Goal: Book appointment/travel/reservation

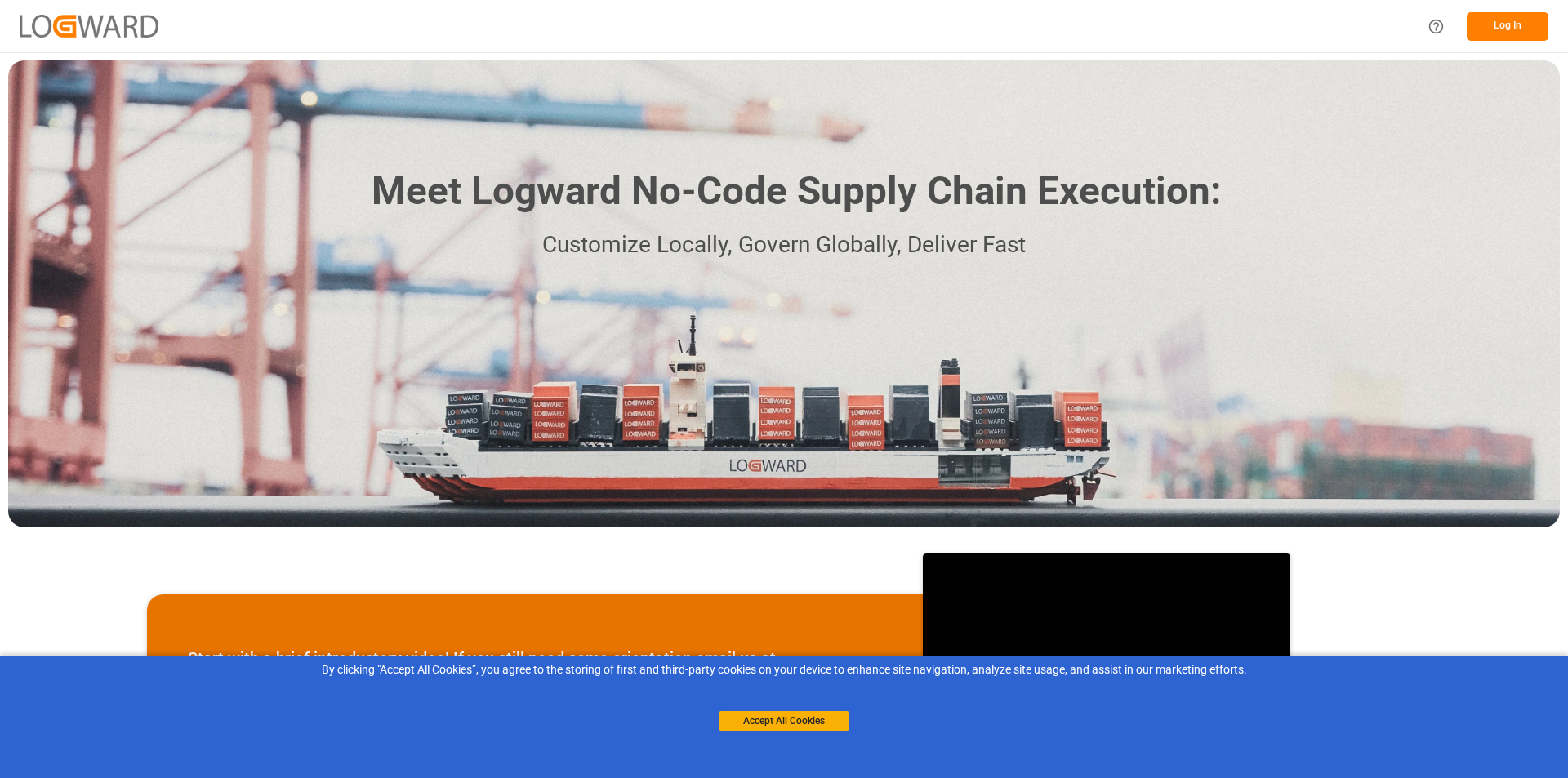
drag, startPoint x: 803, startPoint y: 721, endPoint x: 1105, endPoint y: 422, distance: 425.0
click at [804, 721] on button "Accept All Cookies" at bounding box center [784, 721] width 131 height 19
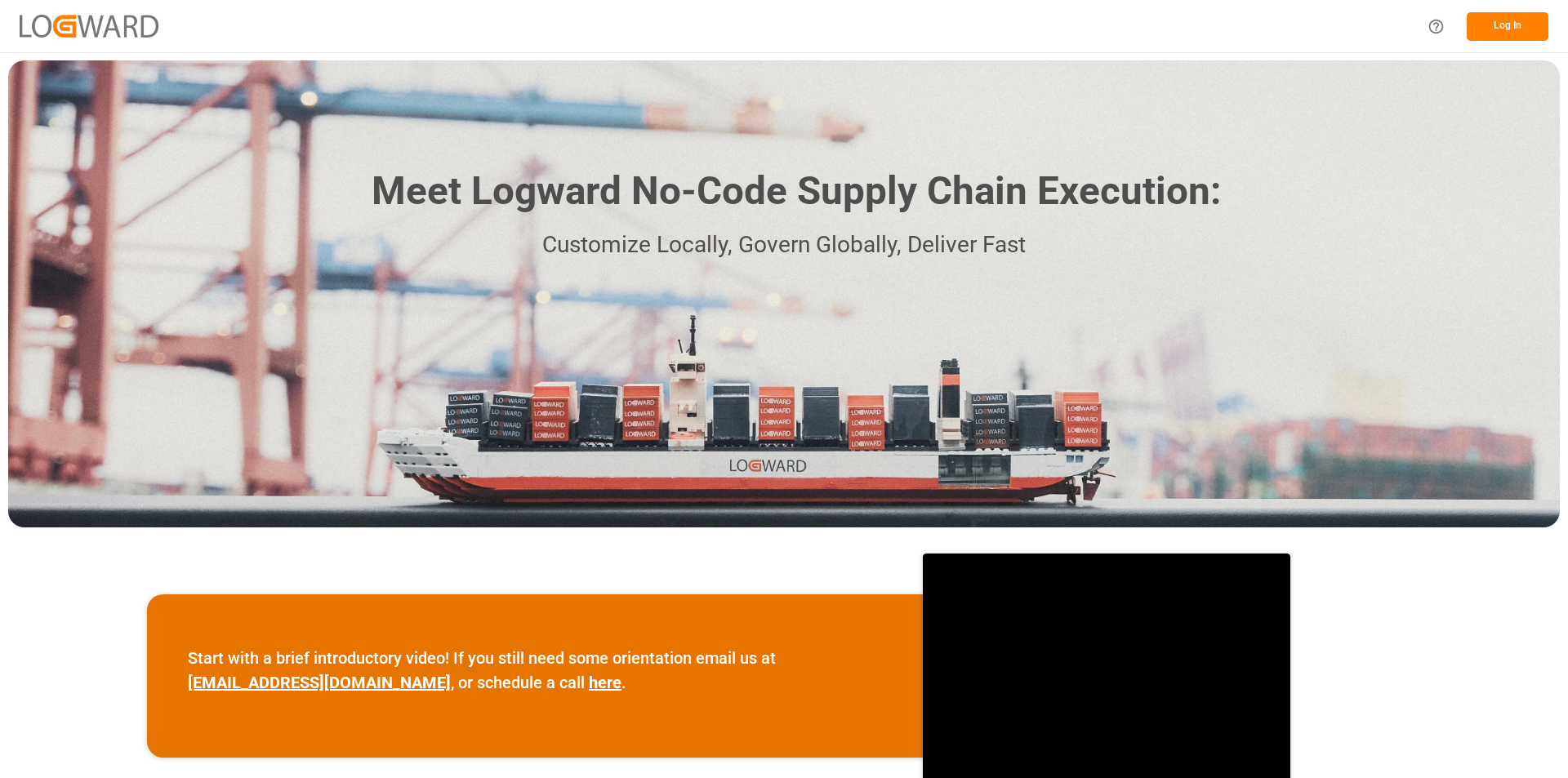
click at [1499, 22] on button "Log In" at bounding box center [1508, 26] width 82 height 28
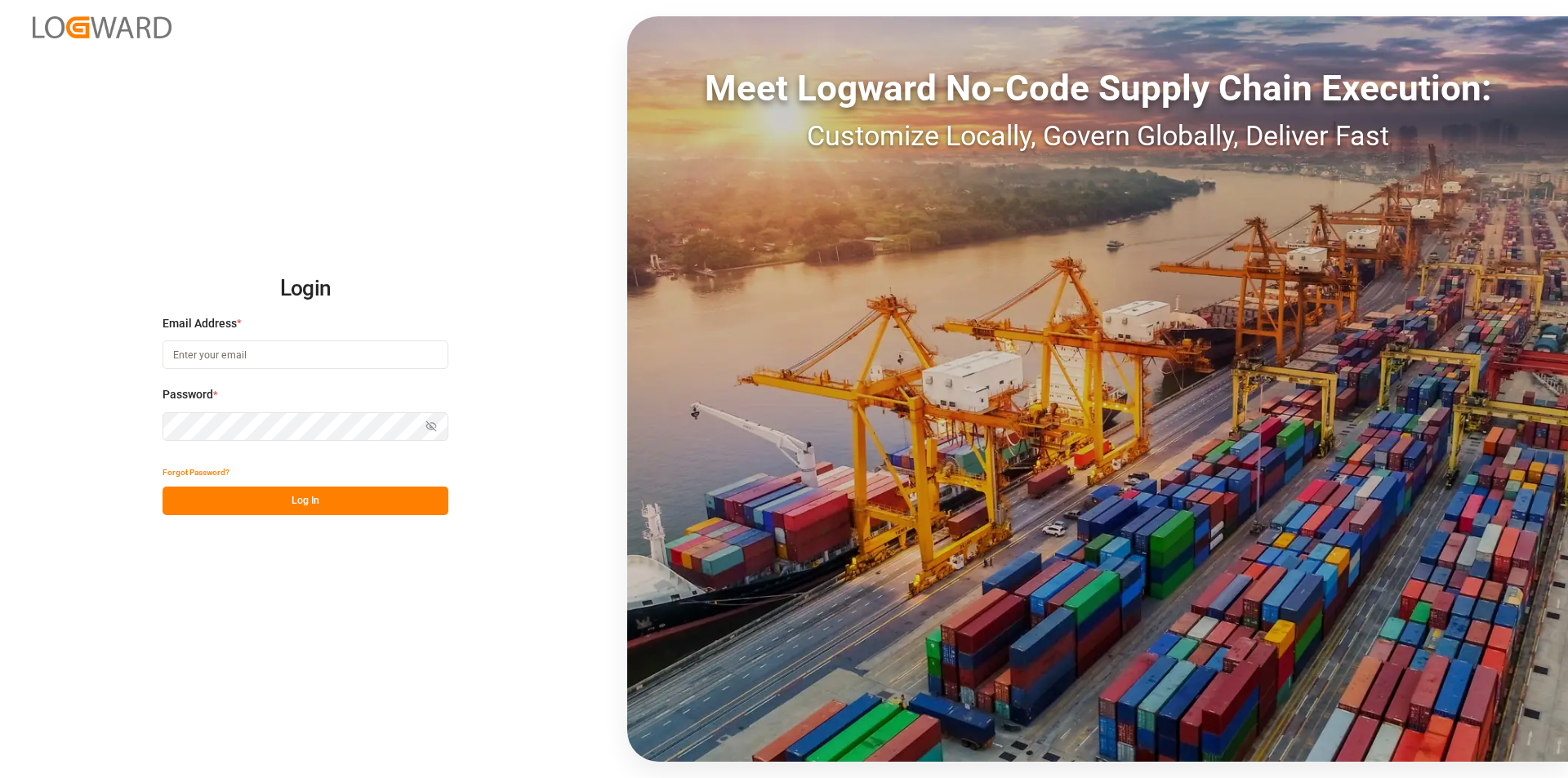
type input "angela.hampton@dsv.com"
click at [289, 511] on button "Log In" at bounding box center [305, 500] width 286 height 28
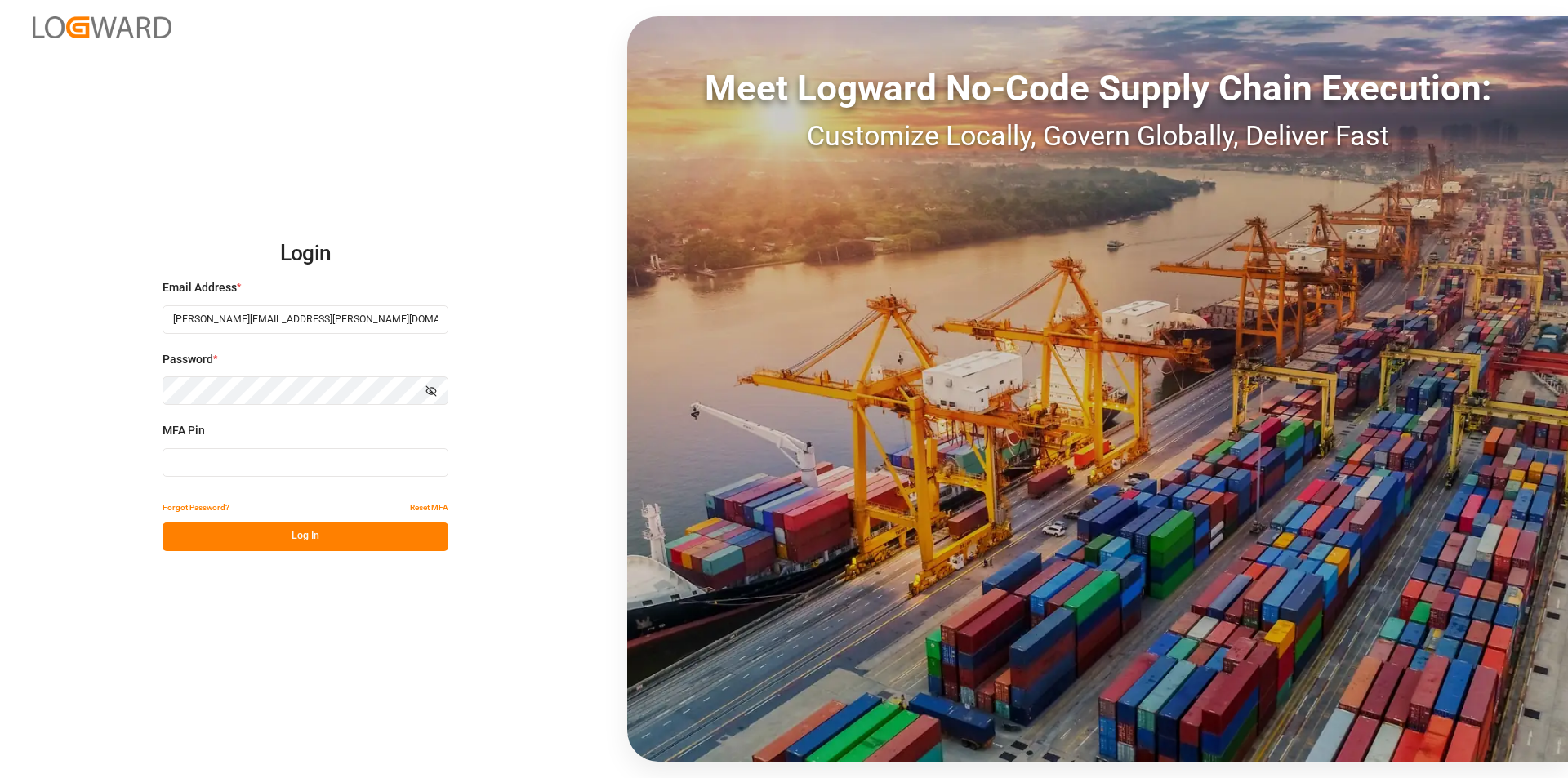
click at [280, 463] on input at bounding box center [305, 462] width 286 height 28
type input "717358"
click at [320, 535] on button "Log In" at bounding box center [305, 536] width 286 height 28
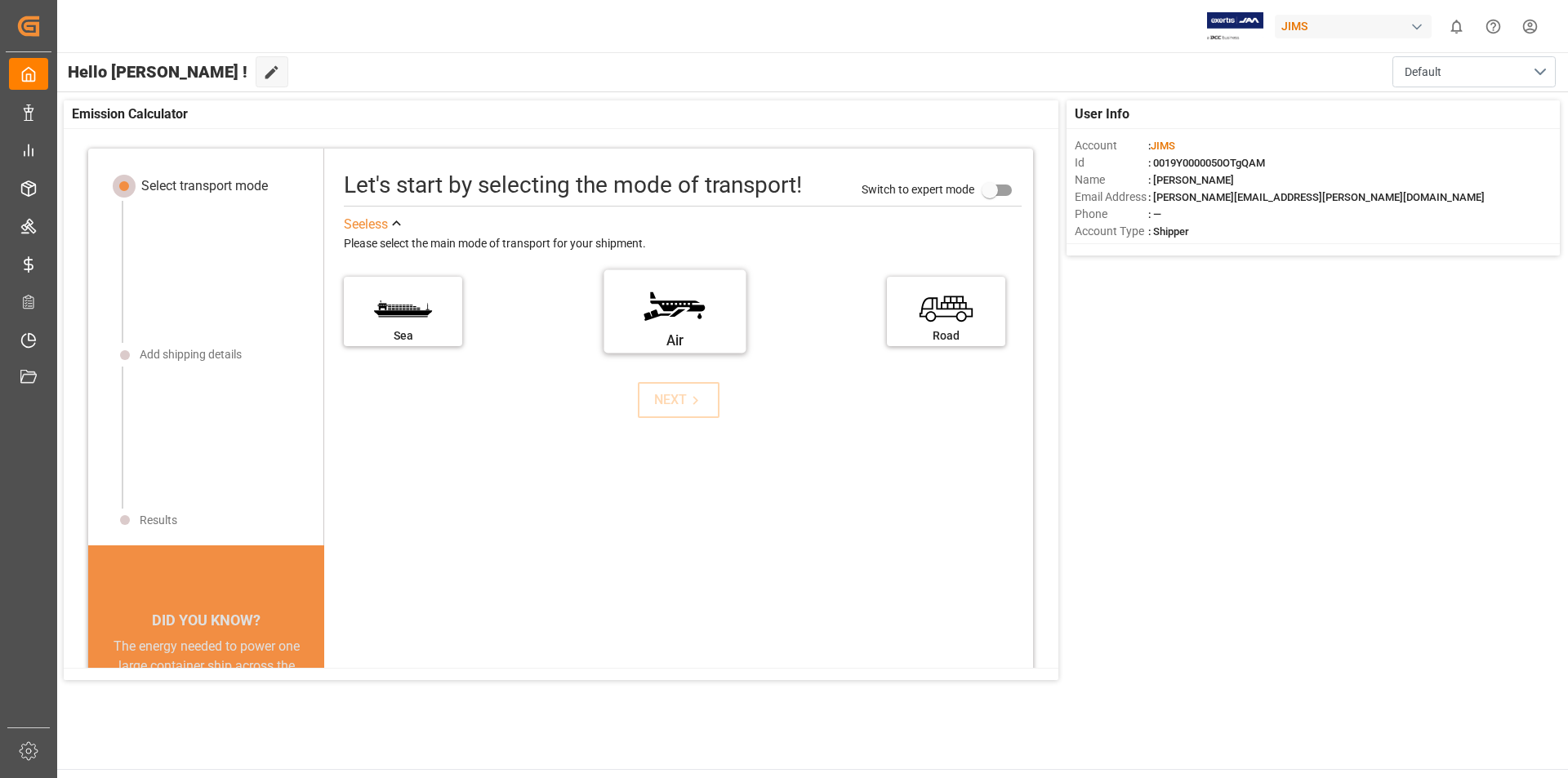
click at [679, 295] on label "Air" at bounding box center [674, 306] width 123 height 68
click at [0, 0] on input "Air" at bounding box center [0, 0] width 0 height 0
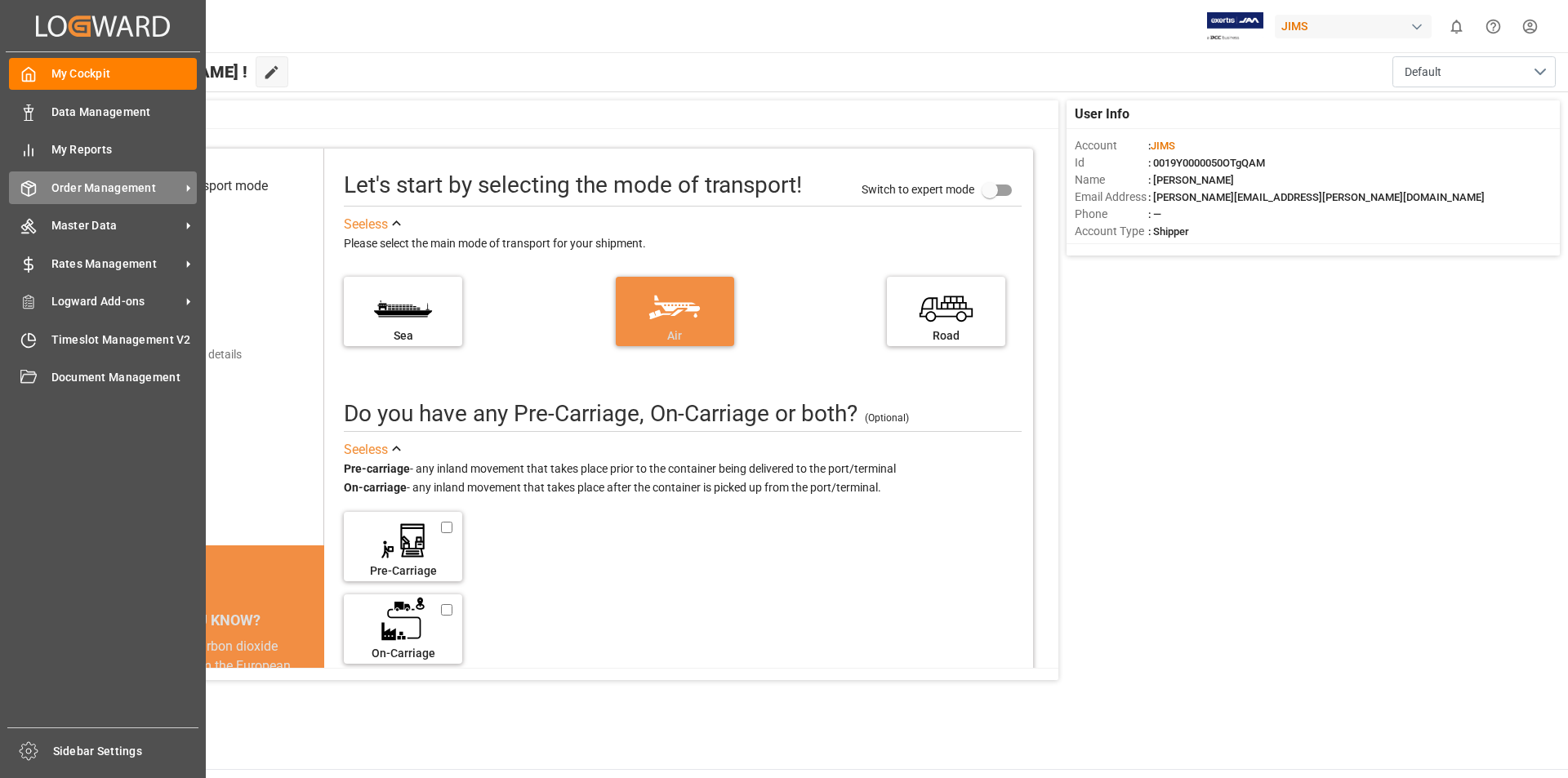
click at [185, 182] on icon at bounding box center [188, 188] width 18 height 18
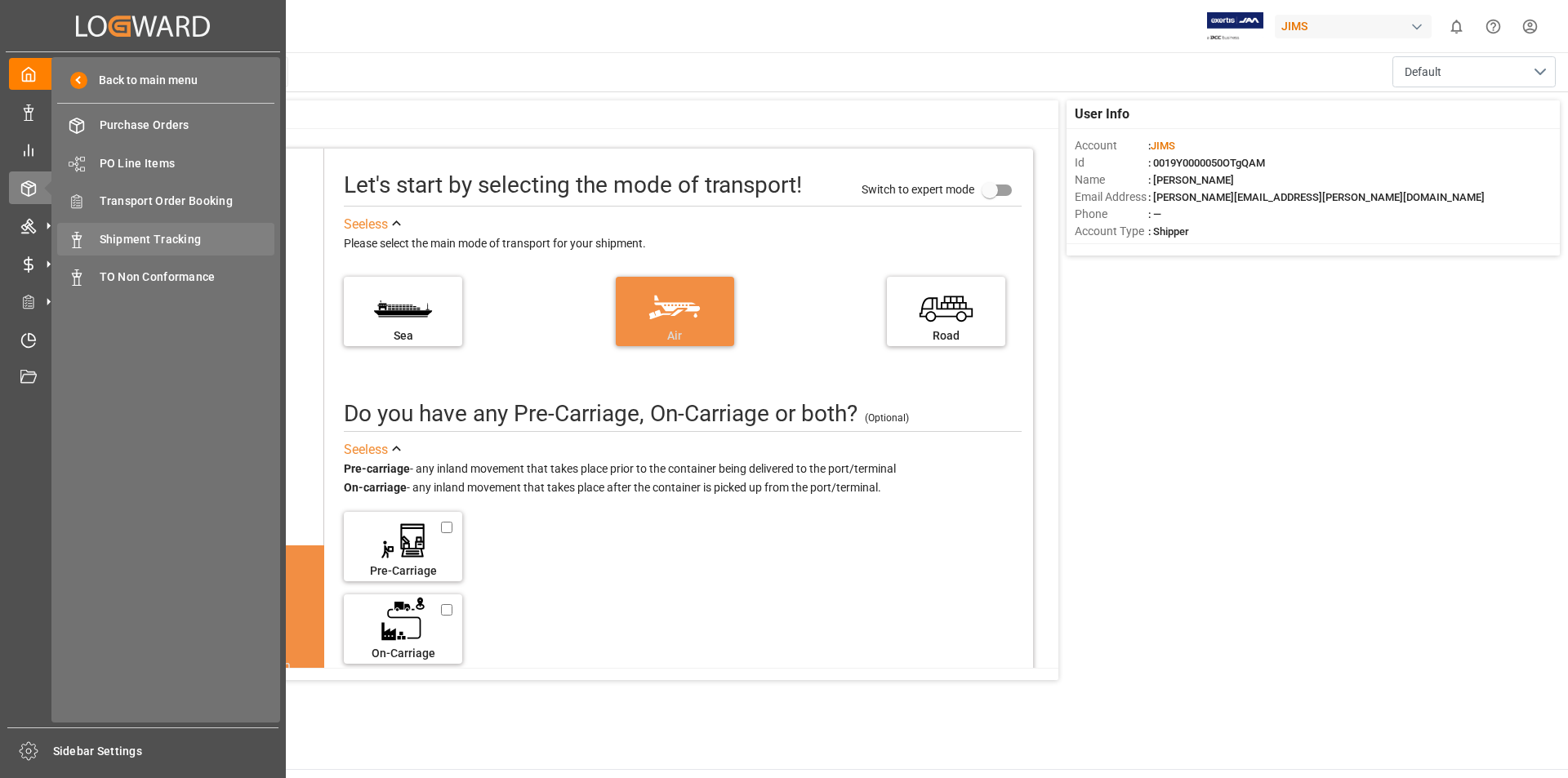
click at [173, 243] on span "Shipment Tracking" at bounding box center [187, 240] width 175 height 18
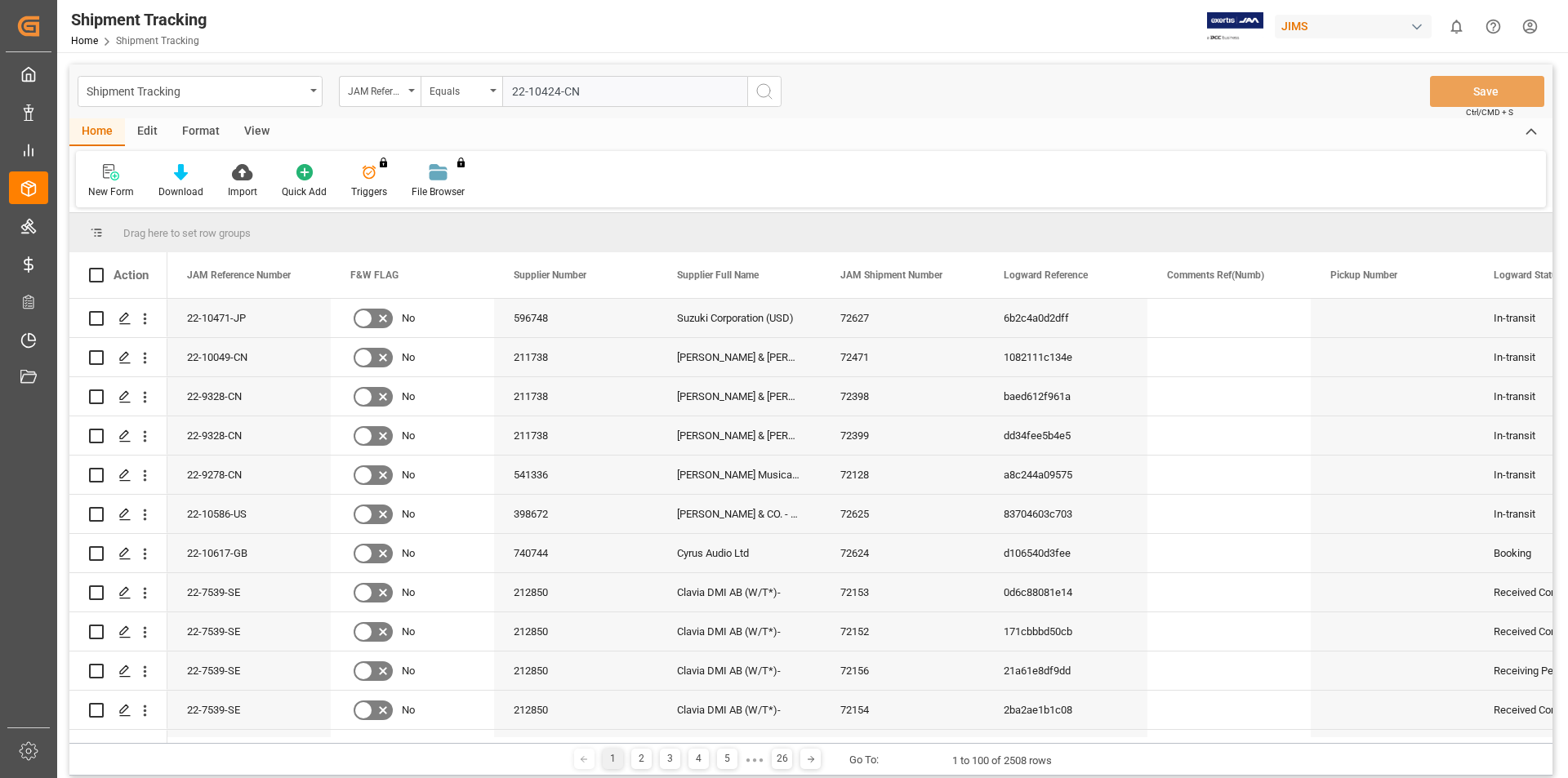
type input "22-10424-CN"
click at [769, 93] on icon "search button" at bounding box center [764, 92] width 19 height 19
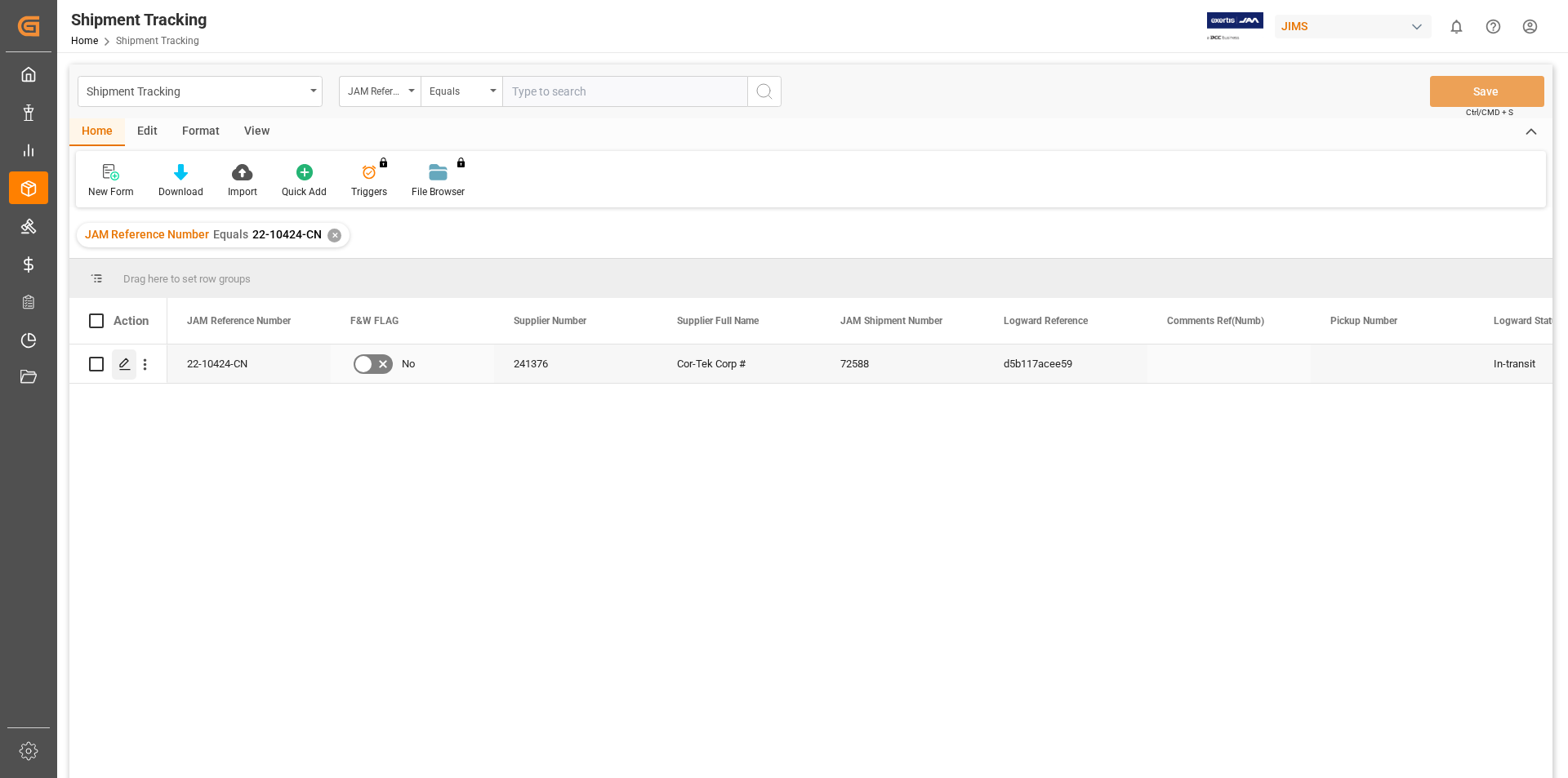
click at [126, 361] on icon "Press SPACE to select this row." at bounding box center [124, 364] width 13 height 13
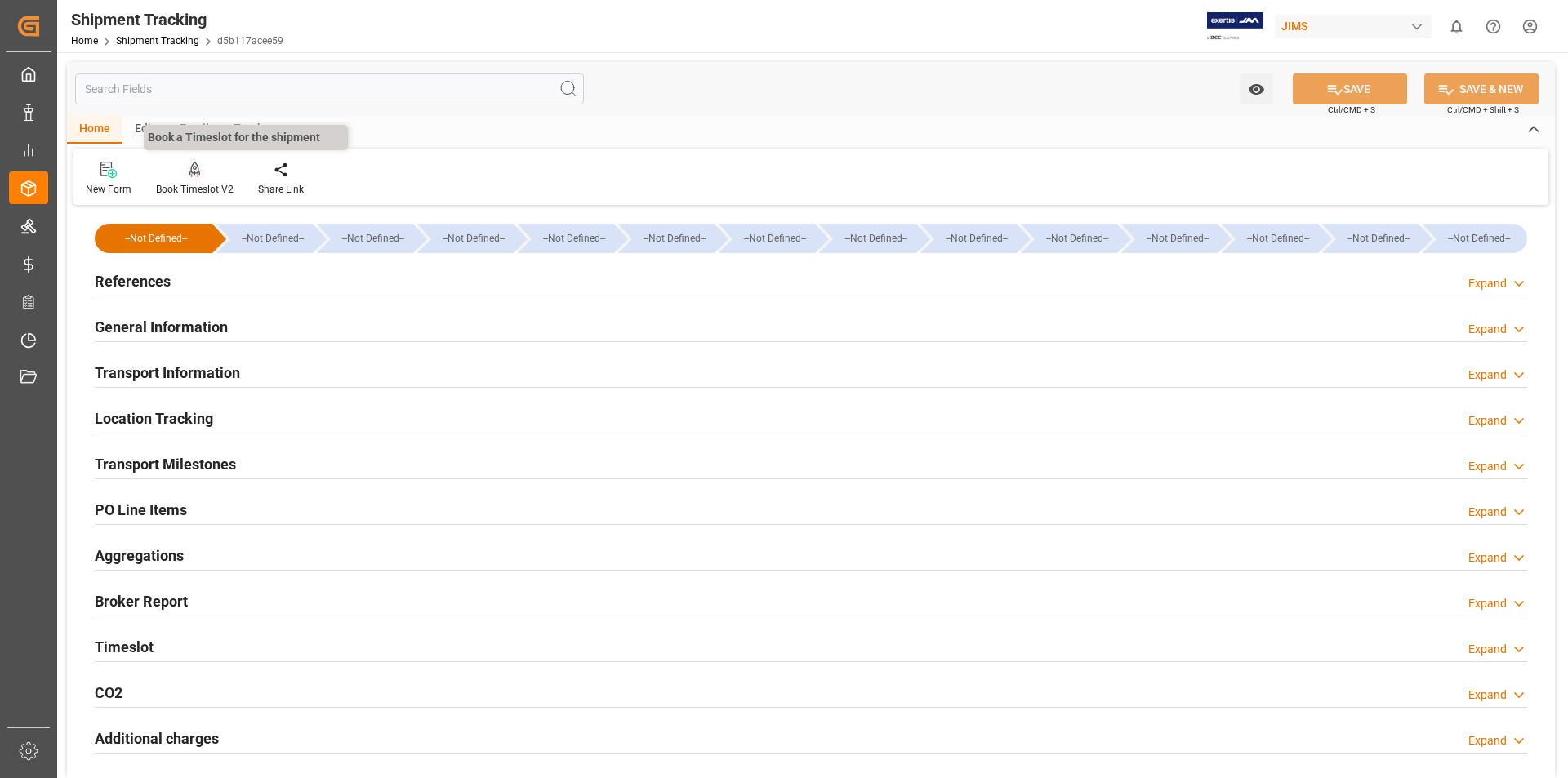
click at [195, 177] on icon at bounding box center [195, 170] width 12 height 17
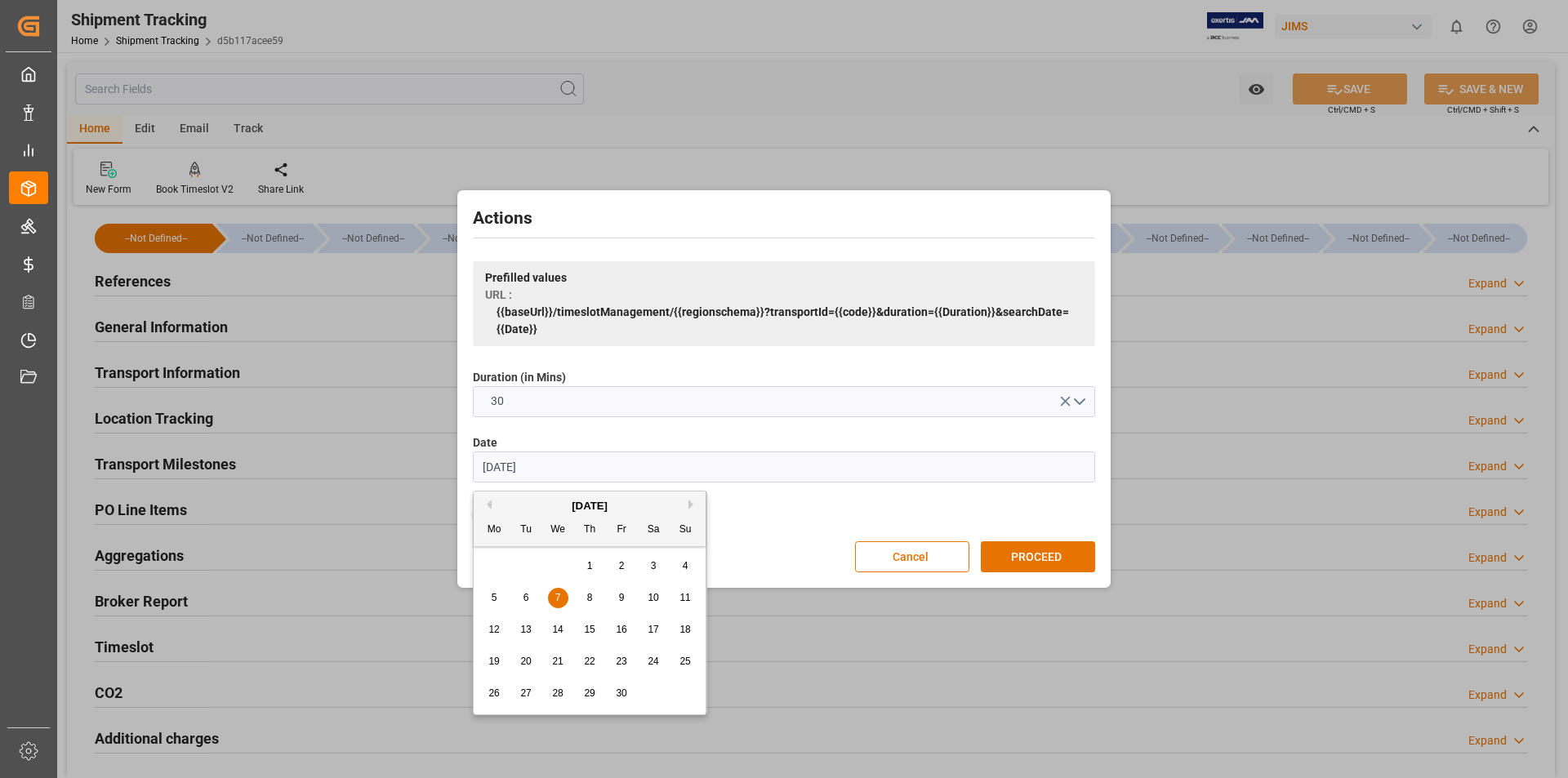
click at [492, 464] on input "07.06.2023" at bounding box center [784, 467] width 622 height 31
click at [511, 465] on input "08.06.2023" at bounding box center [784, 467] width 622 height 31
click at [547, 464] on input "08.20.2023" at bounding box center [784, 467] width 622 height 31
type input "[DATE]"
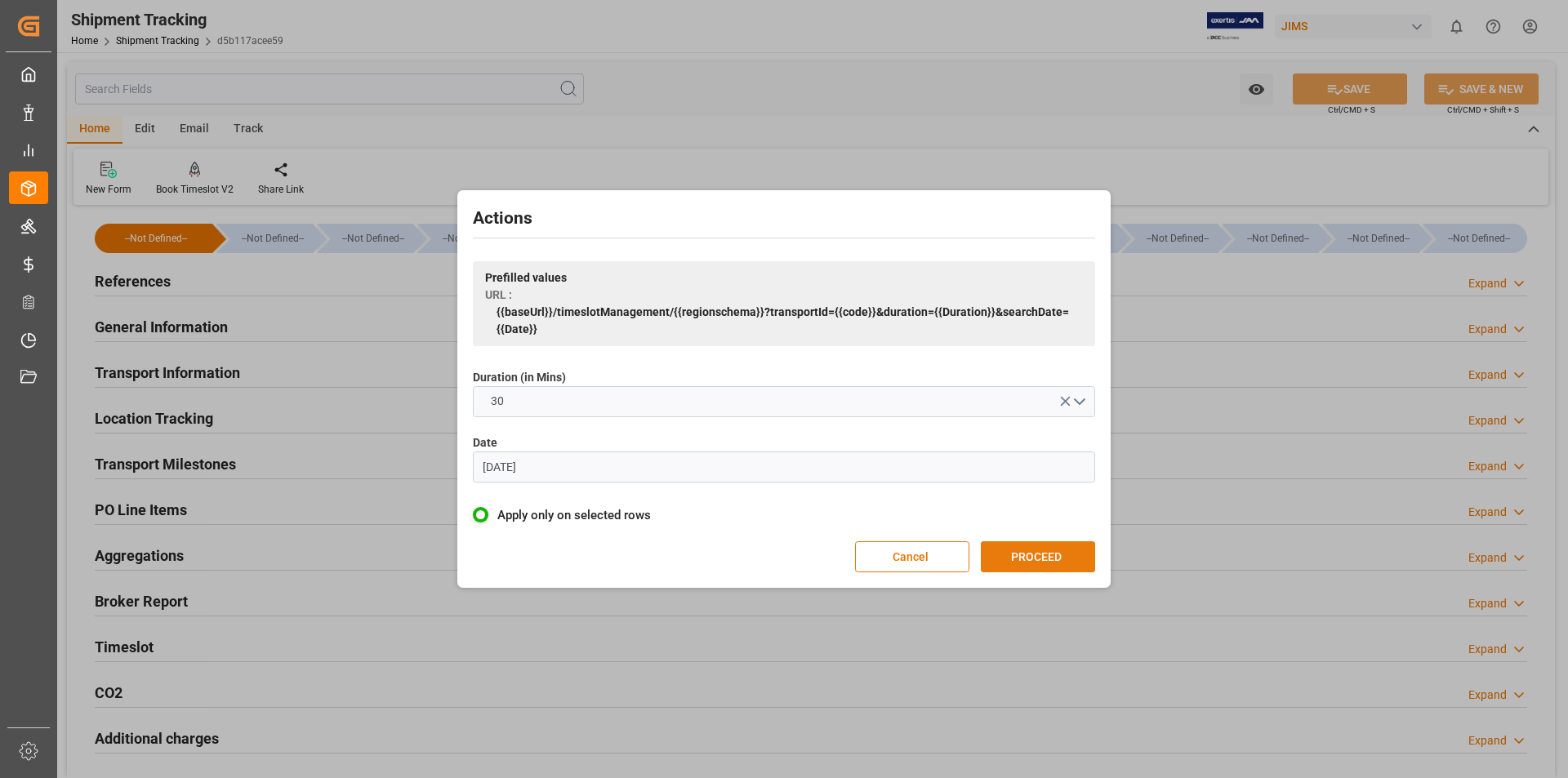
click at [1042, 553] on button "PROCEED" at bounding box center [1037, 557] width 114 height 31
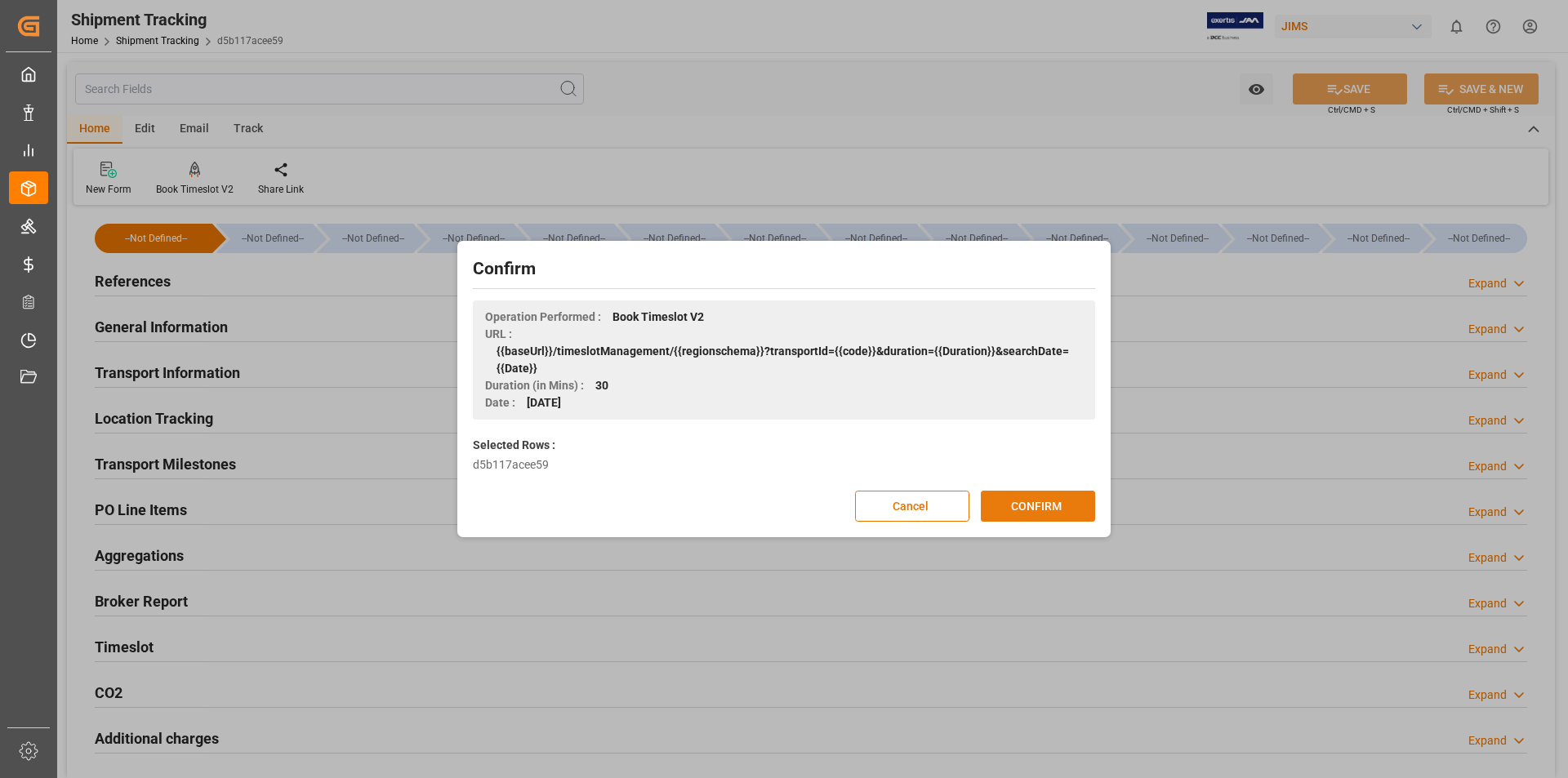
click at [1043, 509] on button "CONFIRM" at bounding box center [1037, 507] width 114 height 31
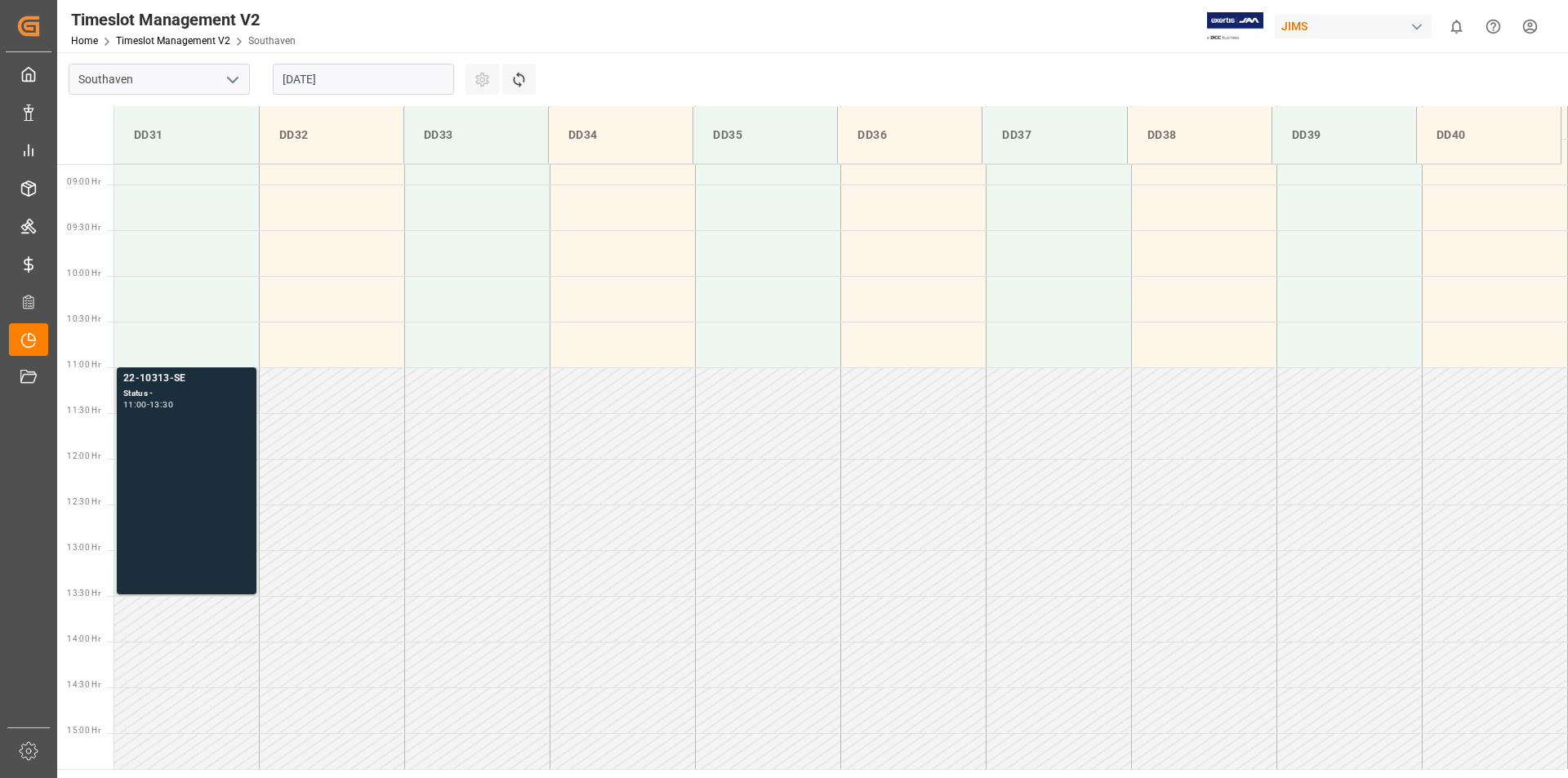
scroll to position [721, 0]
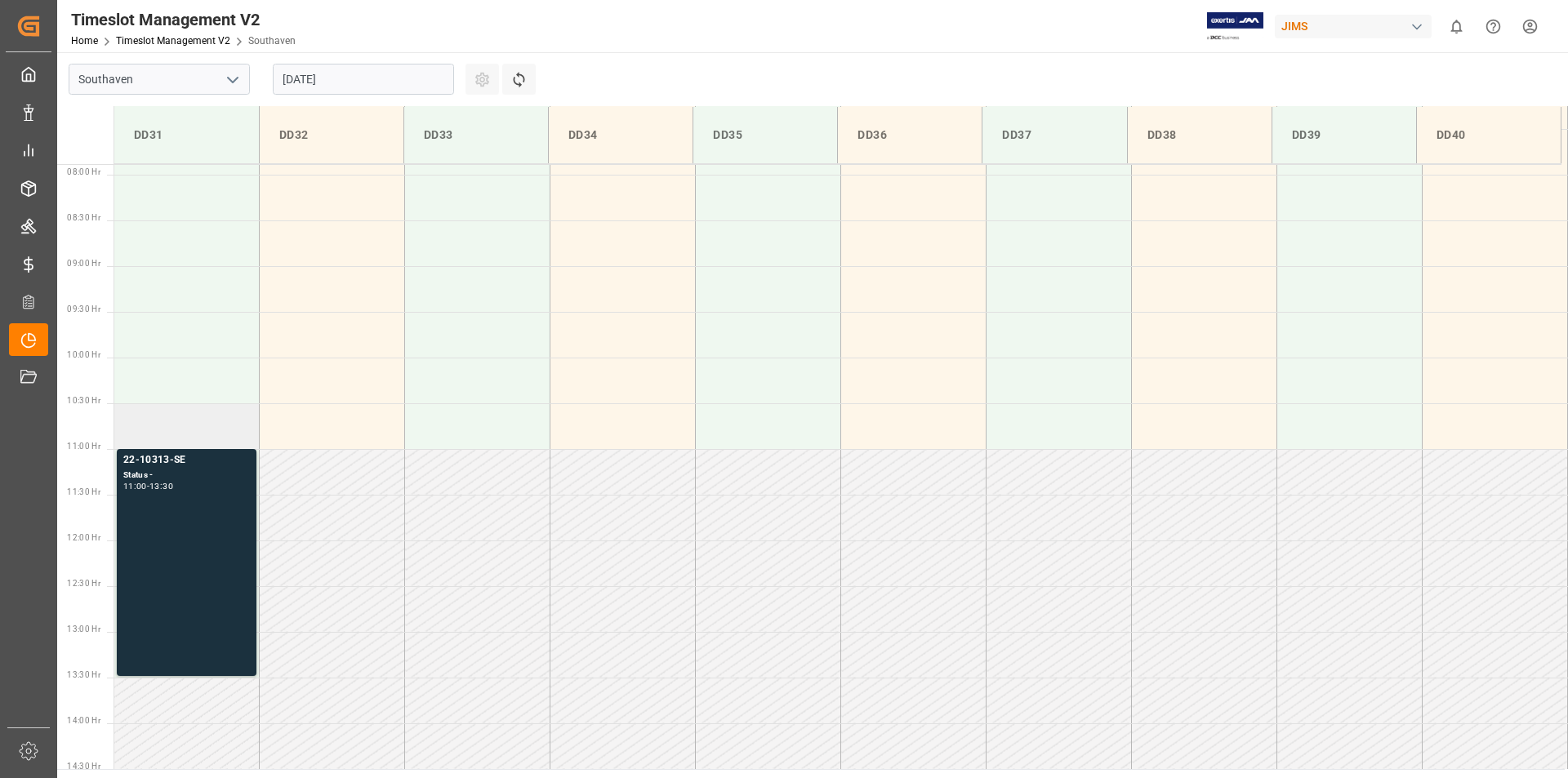
click at [173, 421] on td at bounding box center [186, 426] width 145 height 46
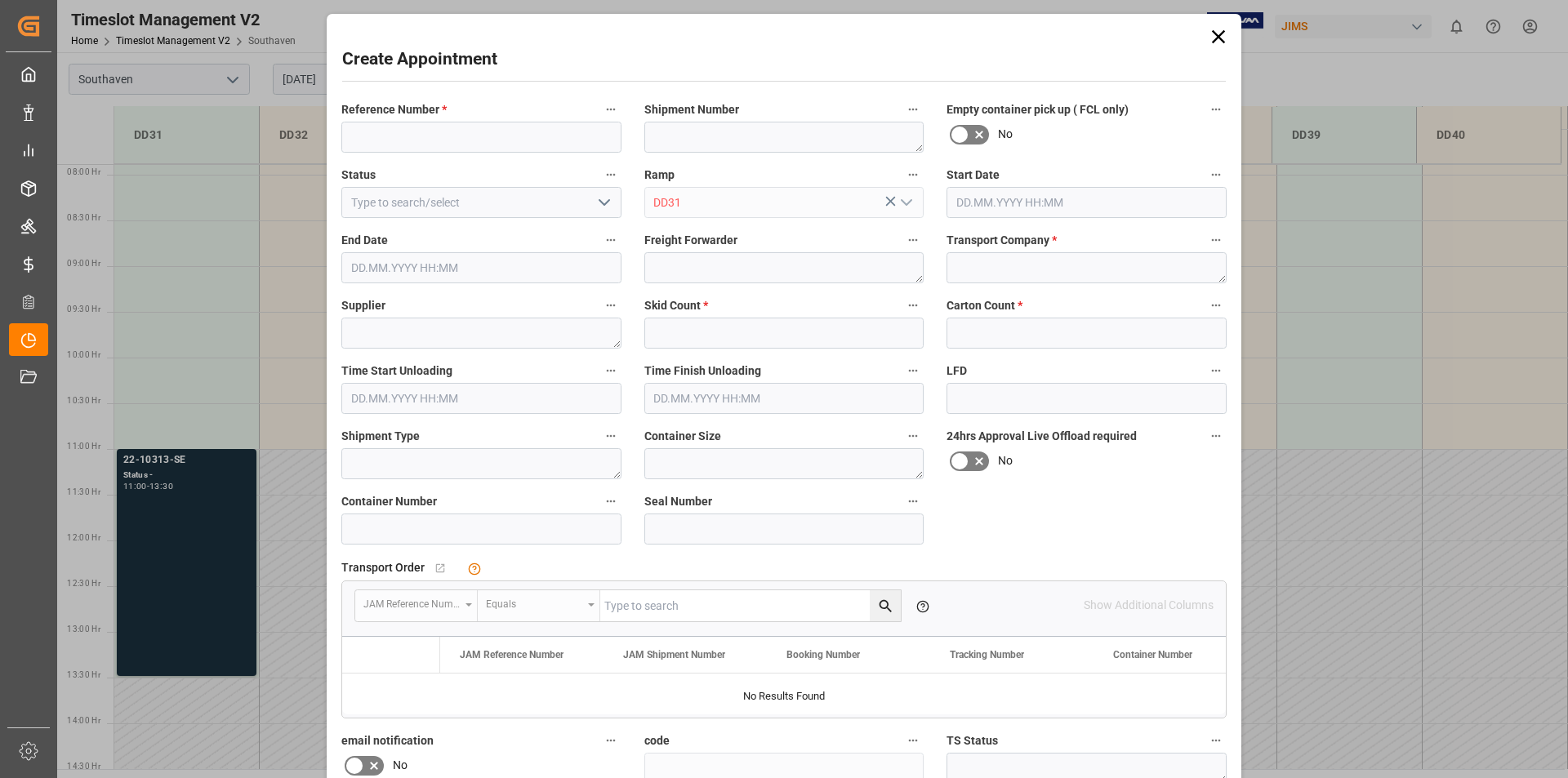
type input "[DATE] 10:30"
type input "[DATE] 11:00"
click at [173, 421] on div "Create Appointment Reference Number * Shipment Number Empty container pick up (…" at bounding box center [784, 389] width 1568 height 778
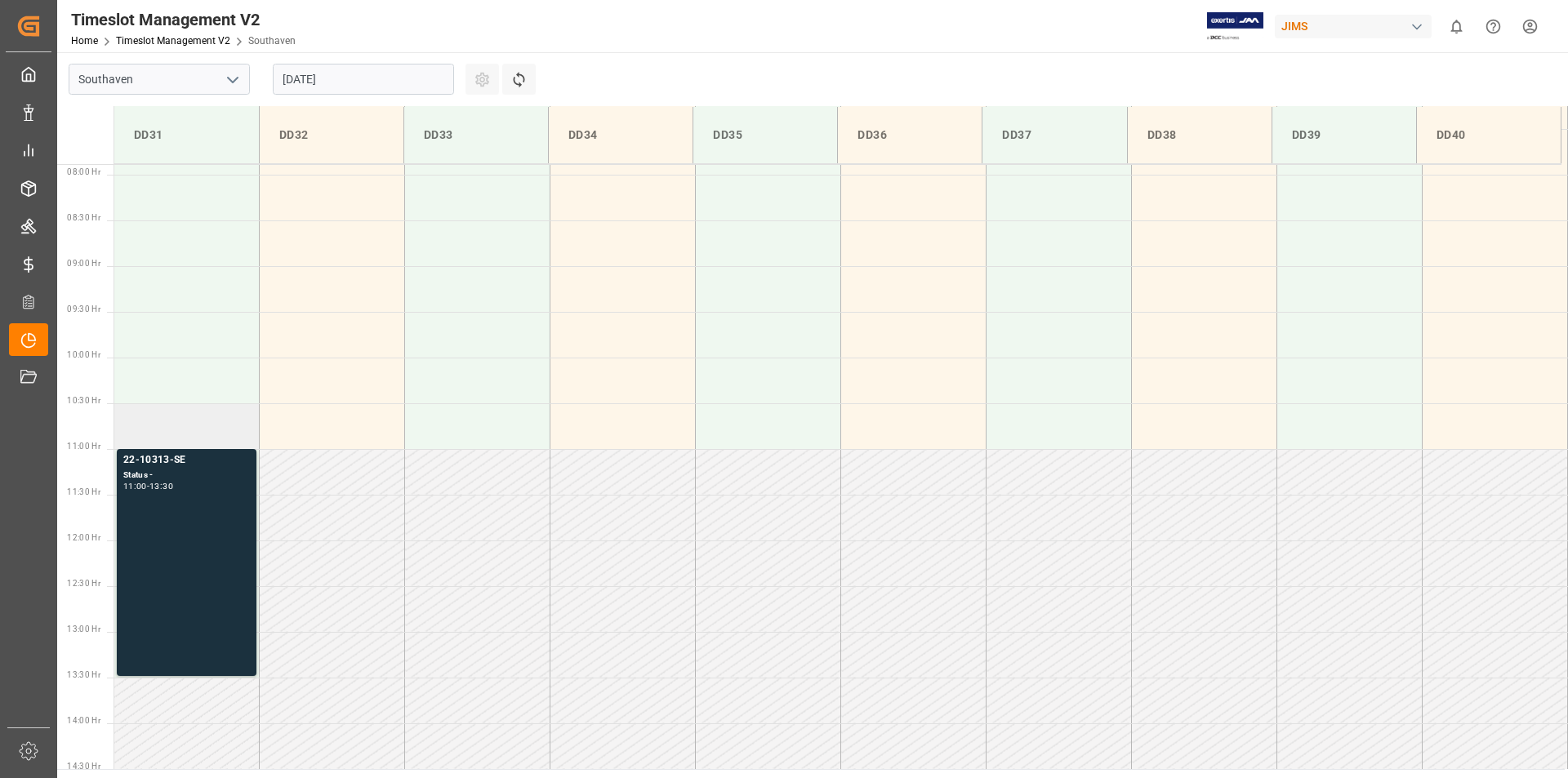
click at [178, 418] on td at bounding box center [186, 426] width 145 height 46
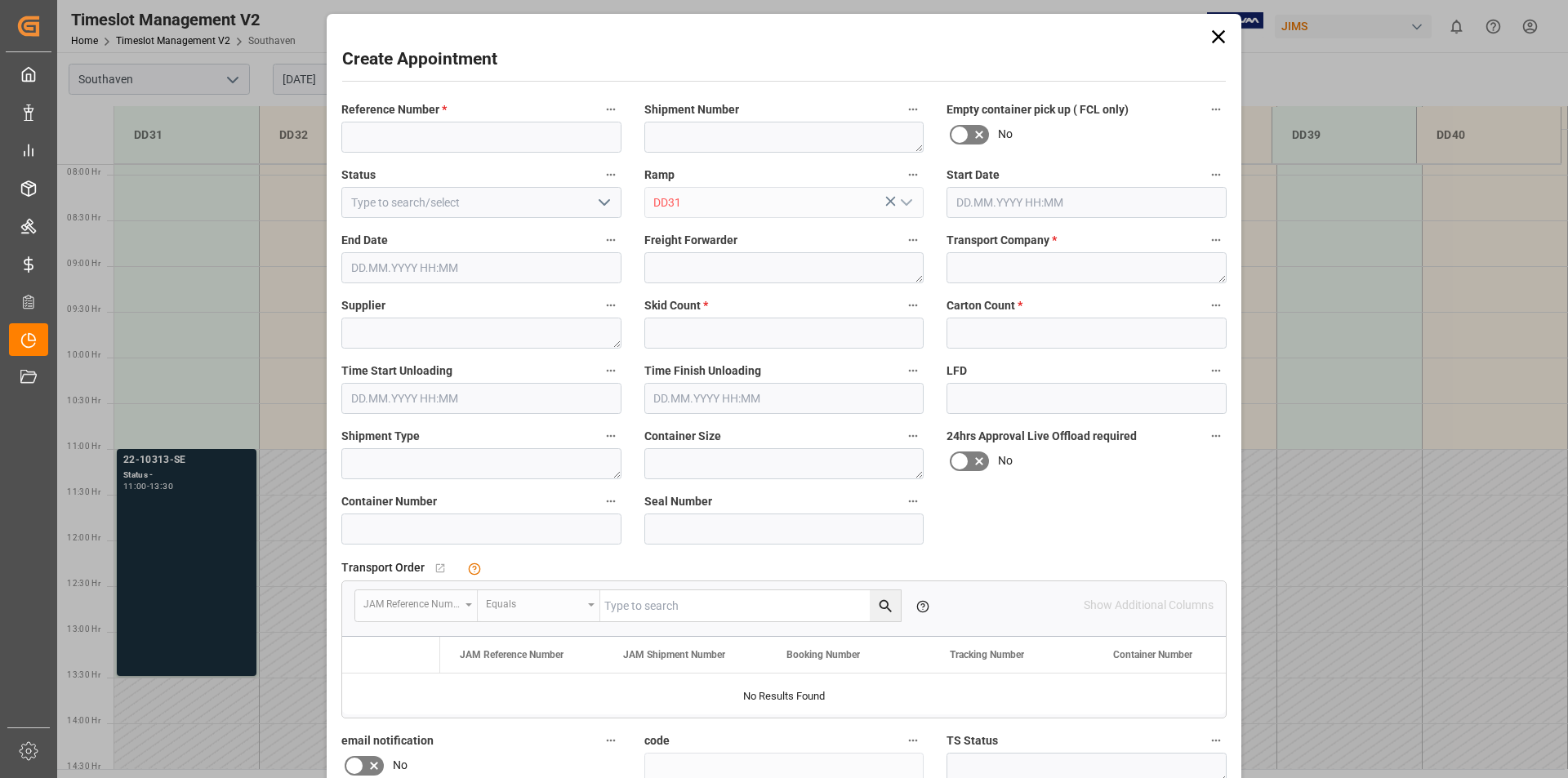
type input "[DATE] 10:30"
type input "[DATE] 11:00"
click at [379, 132] on input at bounding box center [480, 137] width 280 height 31
type input "22-10424-CN"
click at [988, 266] on textarea at bounding box center [1086, 268] width 280 height 31
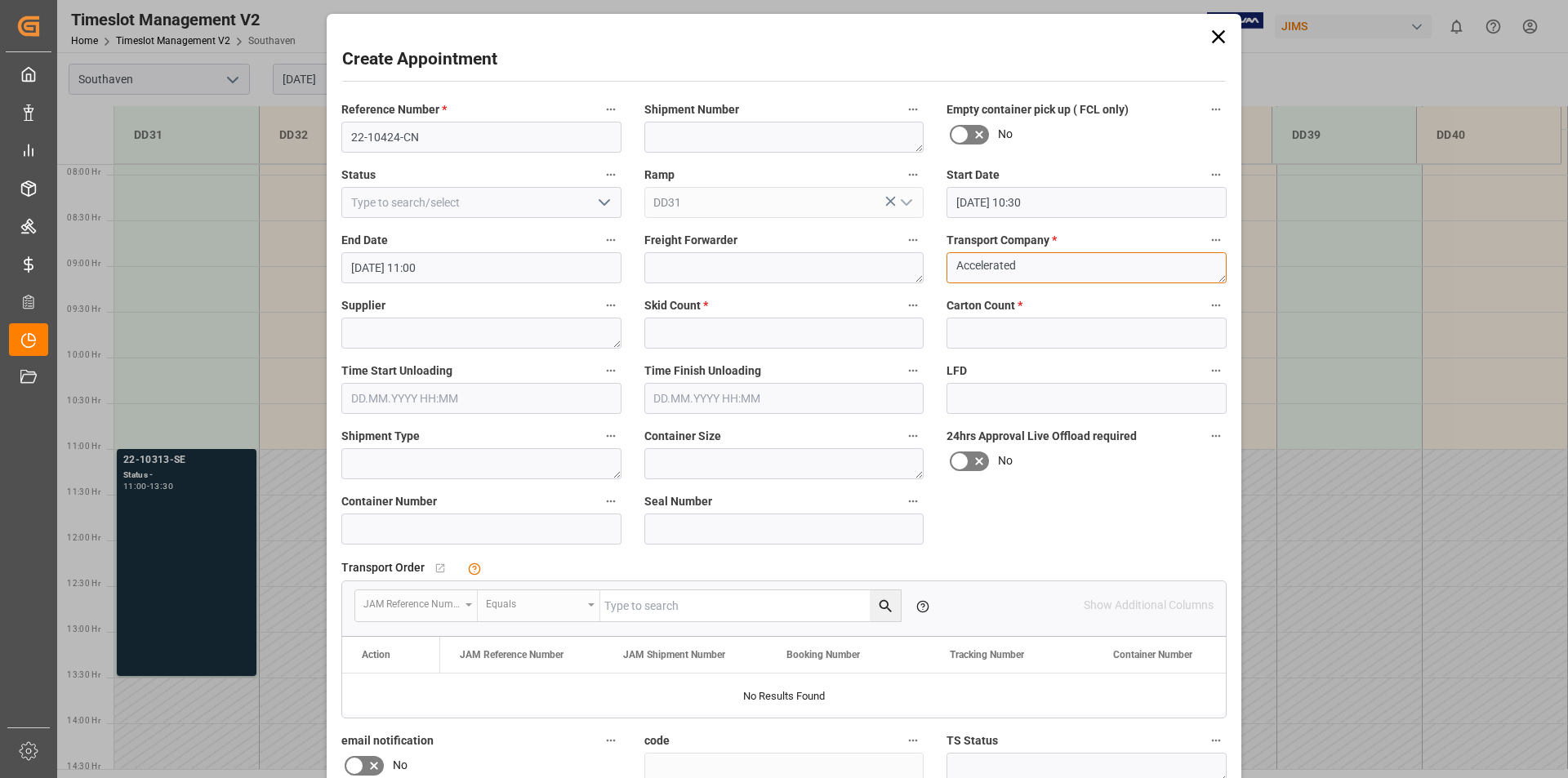
type textarea "Accelerated"
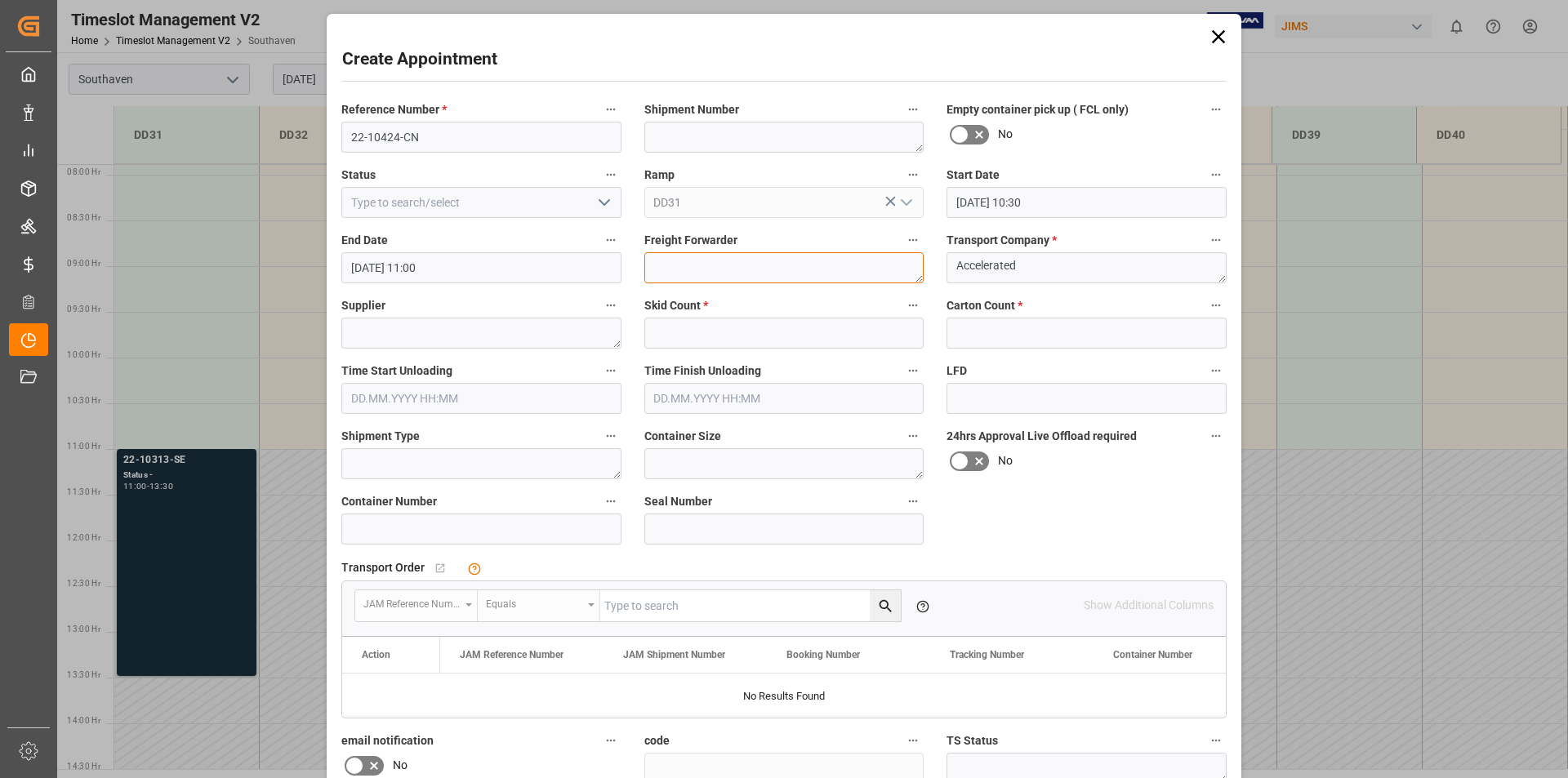
click at [667, 265] on textarea at bounding box center [784, 268] width 280 height 31
type textarea "DSV"
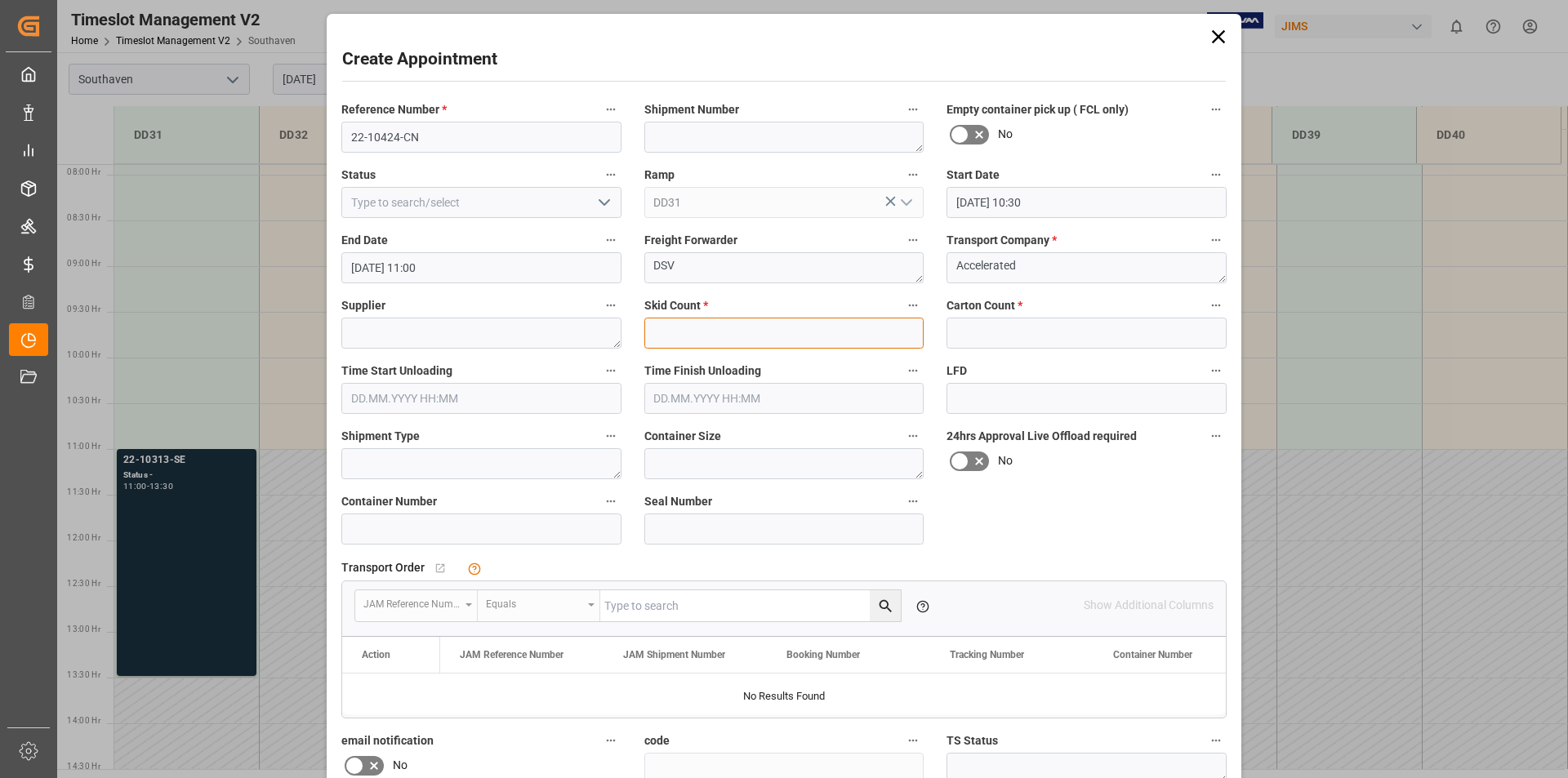
click at [701, 332] on input "text" at bounding box center [784, 333] width 280 height 31
type input "1"
click at [974, 330] on input "text" at bounding box center [1086, 333] width 280 height 31
type input "1"
click at [1189, 502] on div "Reference Number * 22-10424-CN Shipment Number Empty container pick up ( FCL on…" at bounding box center [784, 507] width 908 height 828
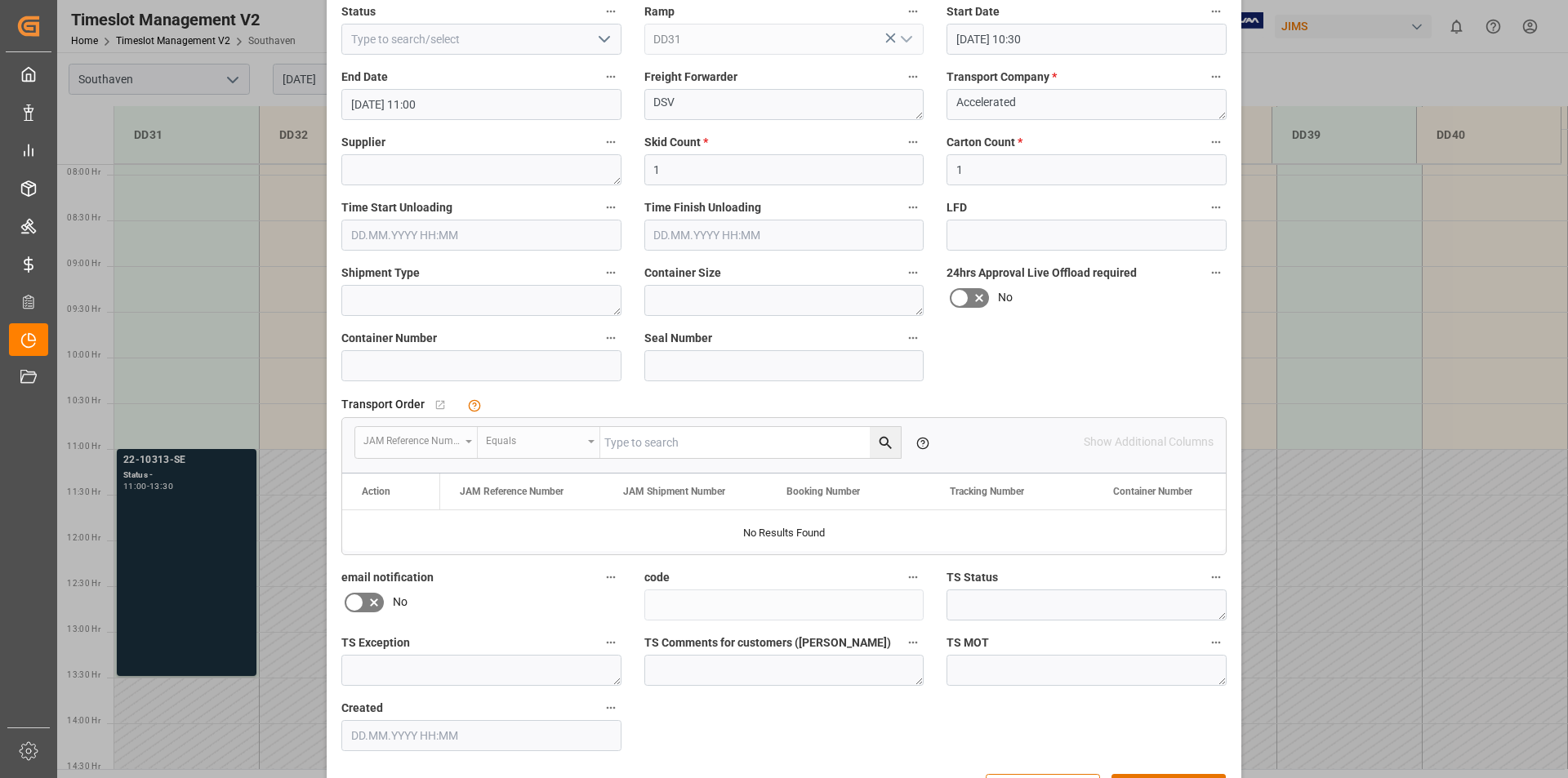
scroll to position [219, 0]
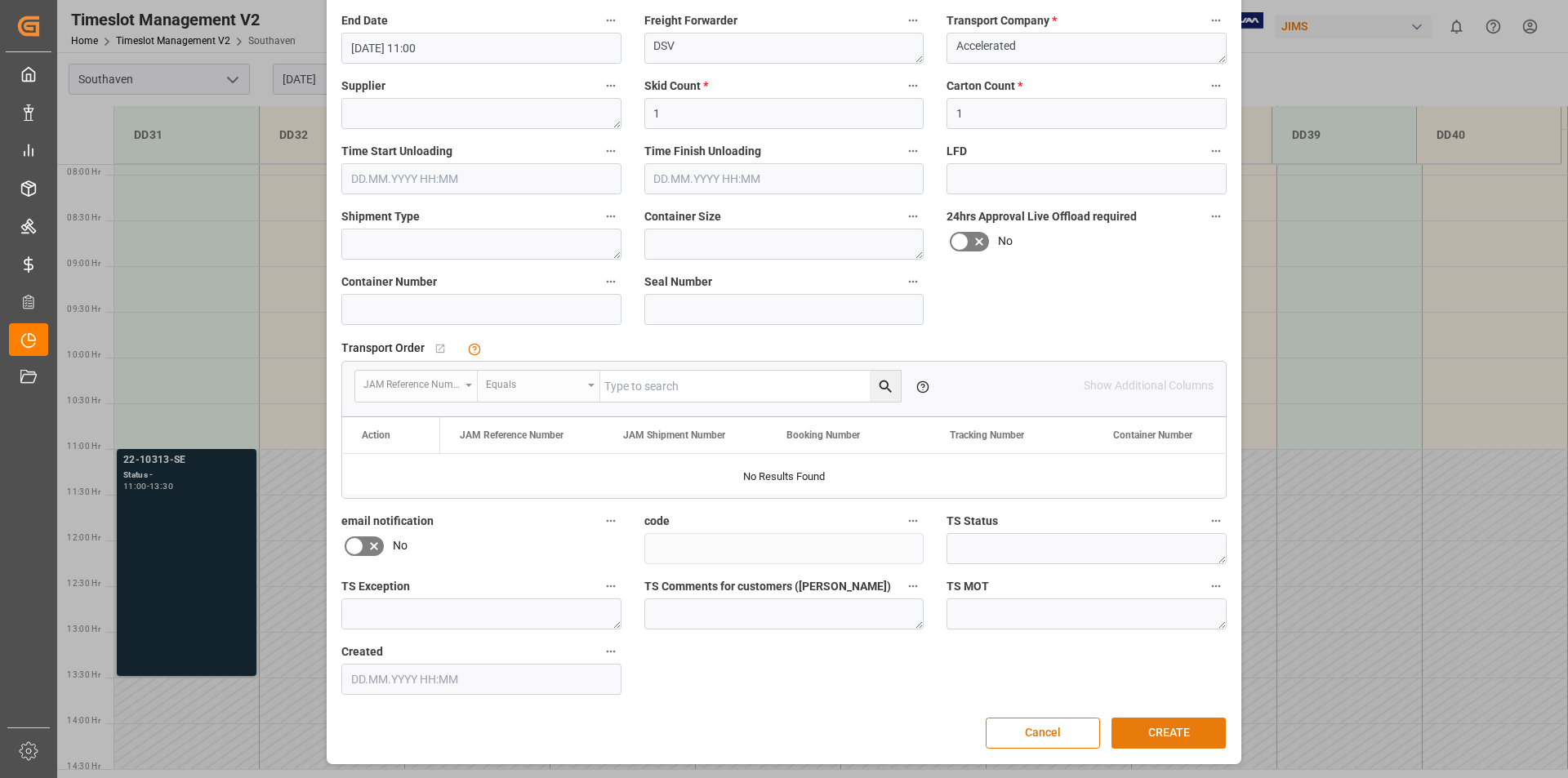
click at [1173, 733] on button "CREATE" at bounding box center [1167, 733] width 114 height 31
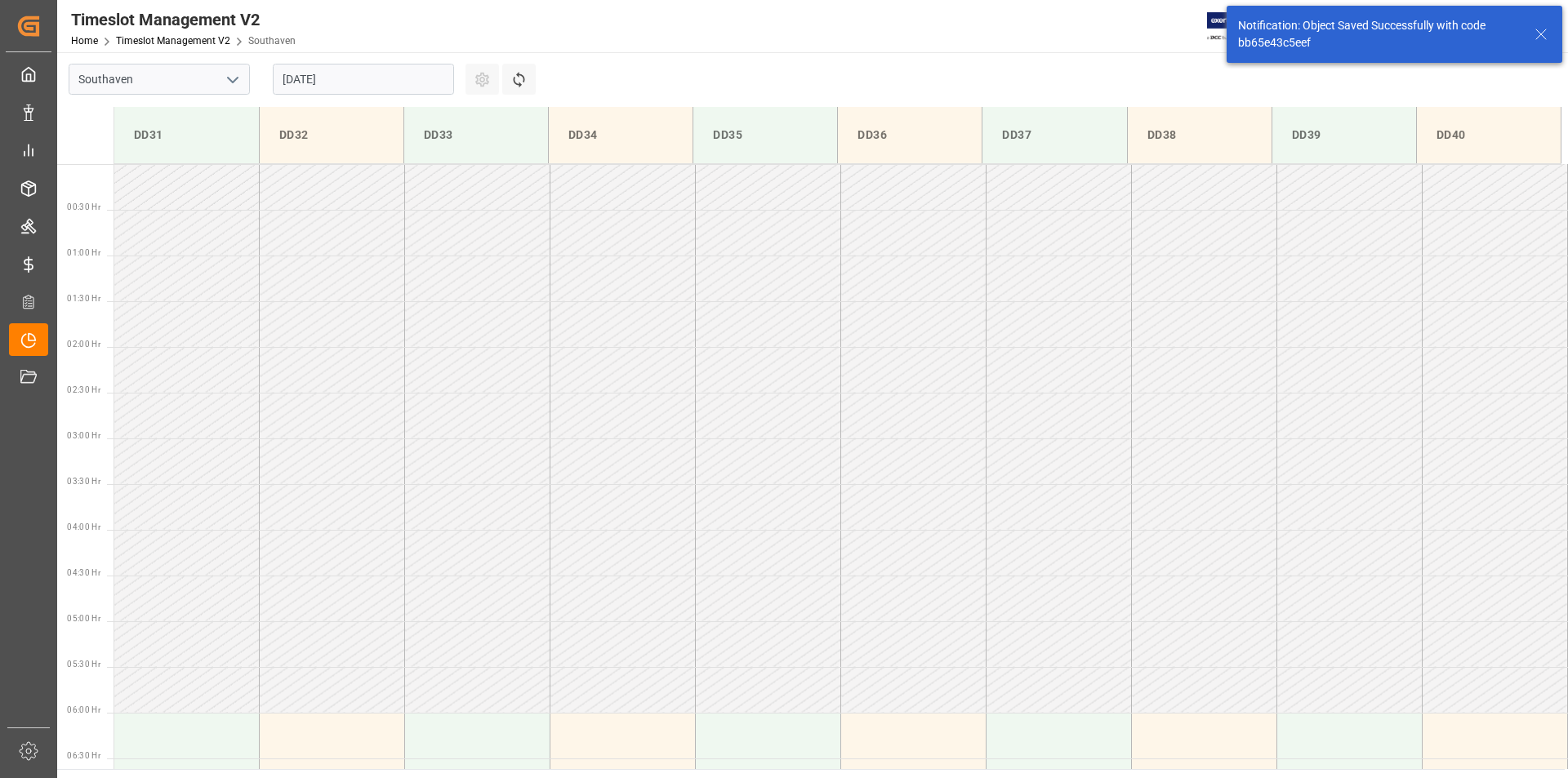
scroll to position [813, 0]
